Goal: Information Seeking & Learning: Learn about a topic

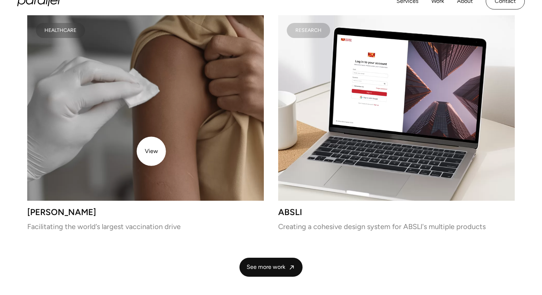
scroll to position [1818, 0]
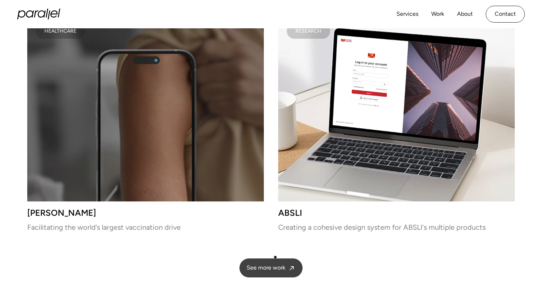
click at [276, 264] on span "See more work" at bounding box center [266, 268] width 39 height 8
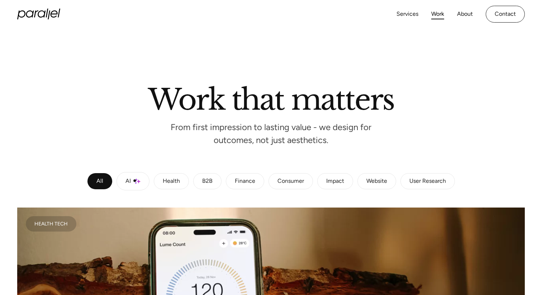
click at [135, 182] on img at bounding box center [138, 181] width 6 height 6
click at [107, 177] on link "All" at bounding box center [100, 181] width 25 height 16
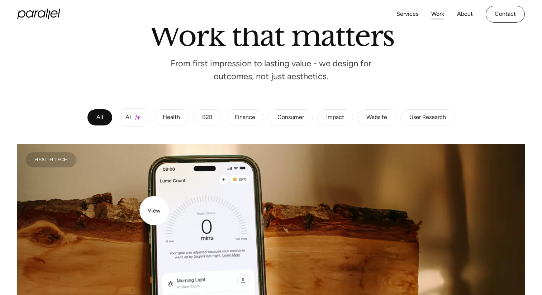
scroll to position [129, 0]
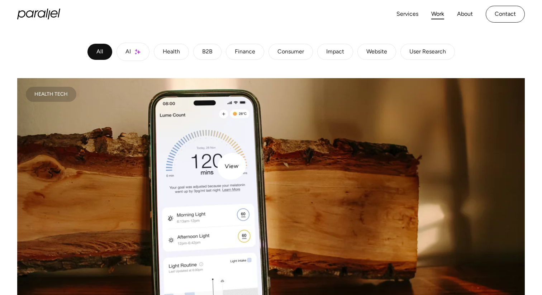
click at [240, 162] on video at bounding box center [271, 205] width 508 height 254
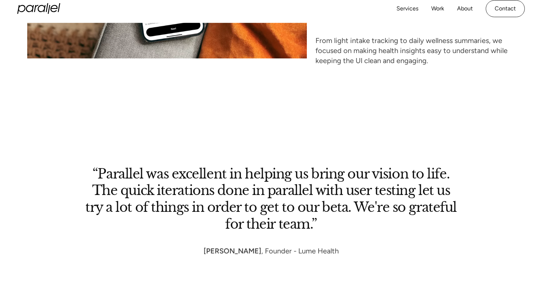
scroll to position [3271, 0]
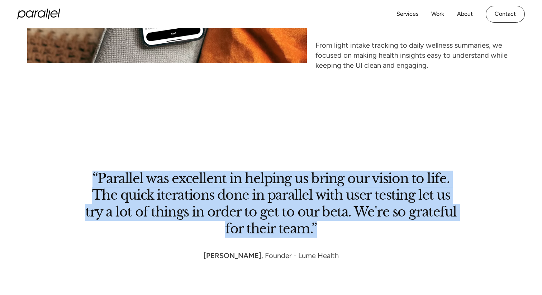
drag, startPoint x: 95, startPoint y: 175, endPoint x: 370, endPoint y: 239, distance: 282.4
click at [370, 239] on div "“Parallel was excellent in helping us bring our vision to life. The quick itera…" at bounding box center [271, 194] width 442 height 133
drag, startPoint x: 370, startPoint y: 239, endPoint x: 57, endPoint y: 175, distance: 319.8
click at [57, 175] on div "“Parallel was excellent in helping us bring our vision to life. The quick itera…" at bounding box center [271, 194] width 442 height 133
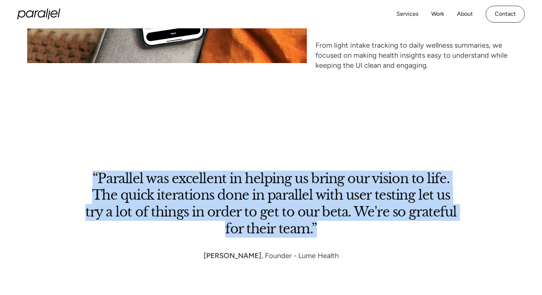
click at [57, 175] on div "“Parallel was excellent in helping us bring our vision to life. The quick itera…" at bounding box center [271, 194] width 442 height 133
drag, startPoint x: 58, startPoint y: 176, endPoint x: 214, endPoint y: 287, distance: 191.1
click at [214, 287] on section "“Parallel was excellent in helping us bring our vision to life. The quick itera…" at bounding box center [271, 223] width 542 height 190
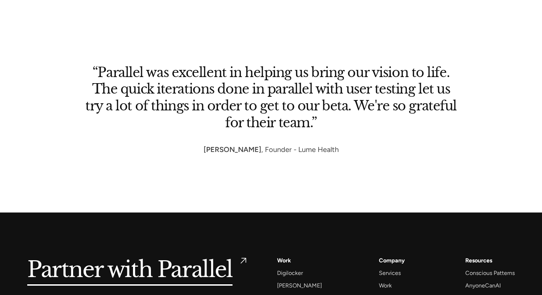
scroll to position [3343, 0]
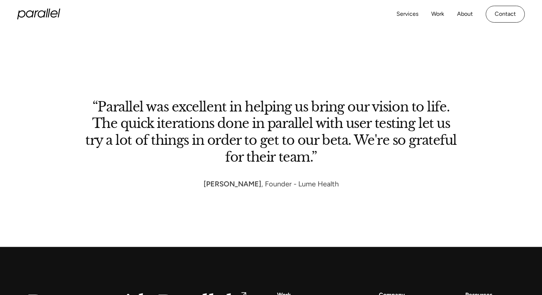
click at [53, 13] on icon "home" at bounding box center [38, 14] width 43 height 11
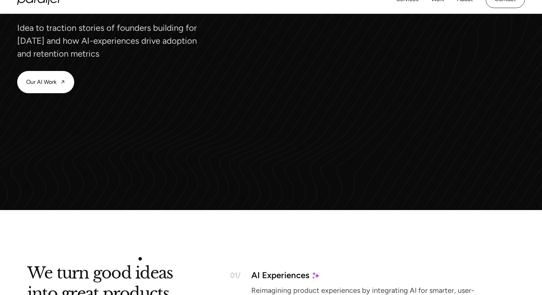
scroll to position [745, 0]
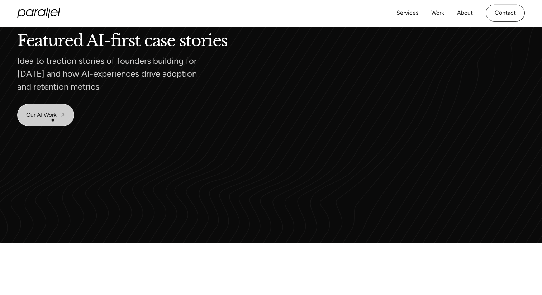
click at [53, 120] on link "Our AI Work" at bounding box center [46, 115] width 56 height 22
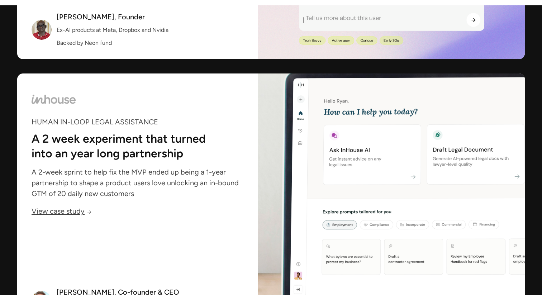
scroll to position [965, 0]
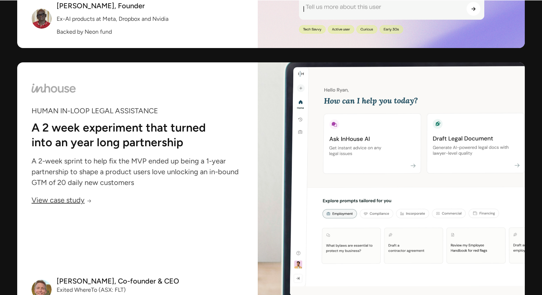
click at [233, 190] on div "HUMAN IN-LOOP LEGAL ASSISTANCE A 2 week experiment that turned into an year lon…" at bounding box center [138, 141] width 212 height 128
click at [61, 203] on link "View case study" at bounding box center [62, 201] width 60 height 7
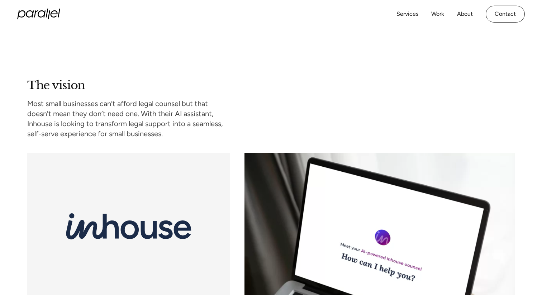
scroll to position [496, 0]
